Goal: Task Accomplishment & Management: Manage account settings

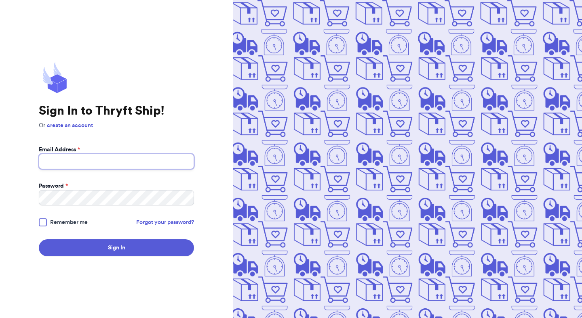
type input "mutahhar.ahmad+1@thryftship.com"
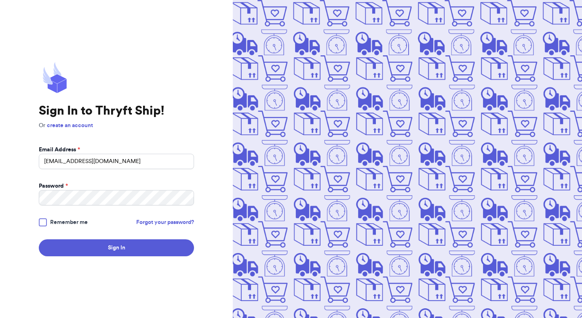
click at [236, 150] on img at bounding box center [407, 159] width 349 height 318
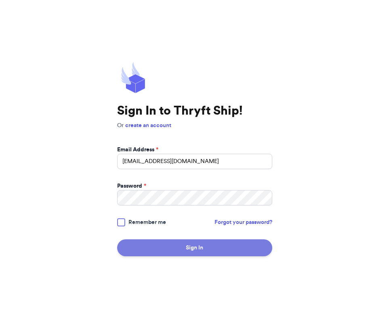
click at [225, 251] on button "Sign In" at bounding box center [194, 248] width 155 height 17
